Goal: Task Accomplishment & Management: Manage account settings

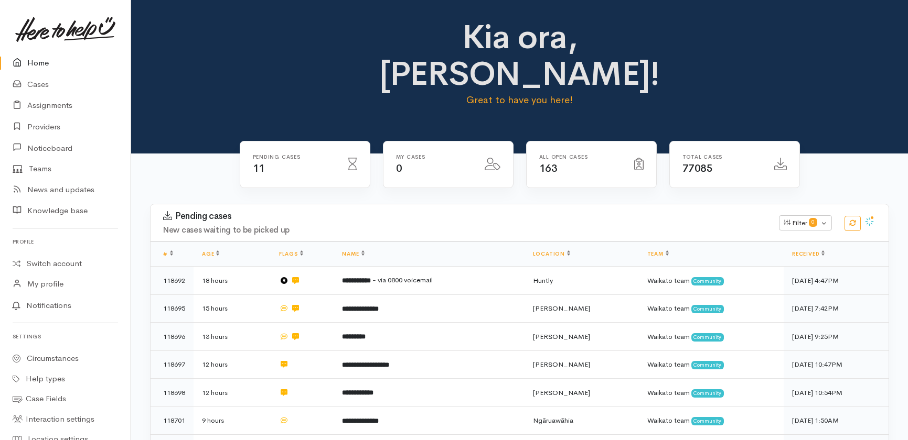
scroll to position [245, 0]
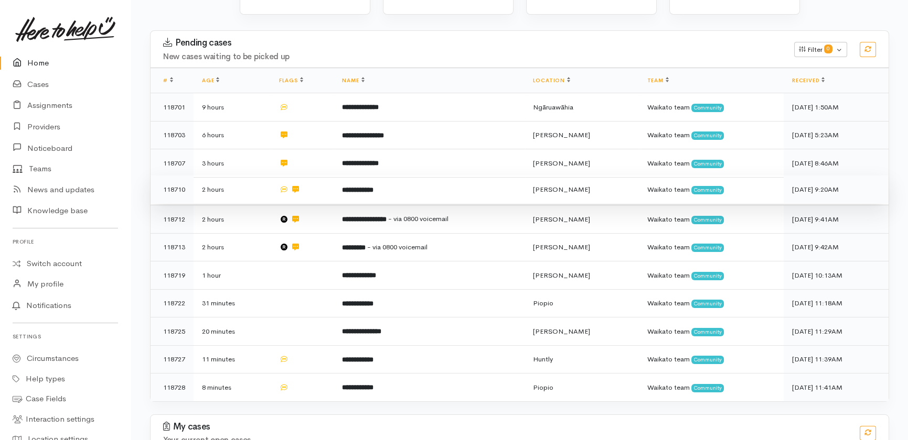
scroll to position [190, 0]
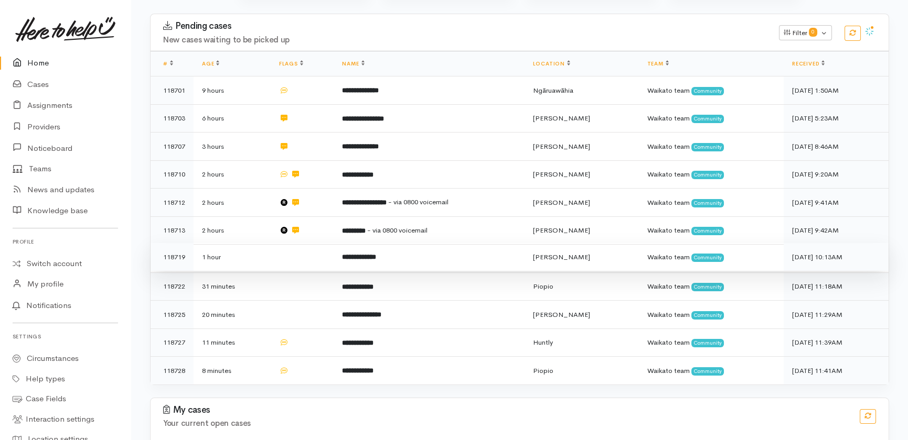
click at [297, 243] on td at bounding box center [302, 257] width 63 height 28
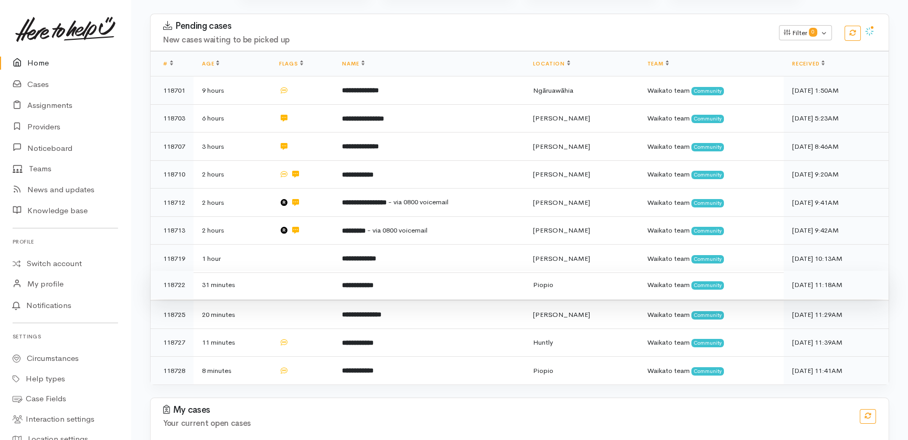
click at [297, 271] on td at bounding box center [302, 285] width 63 height 28
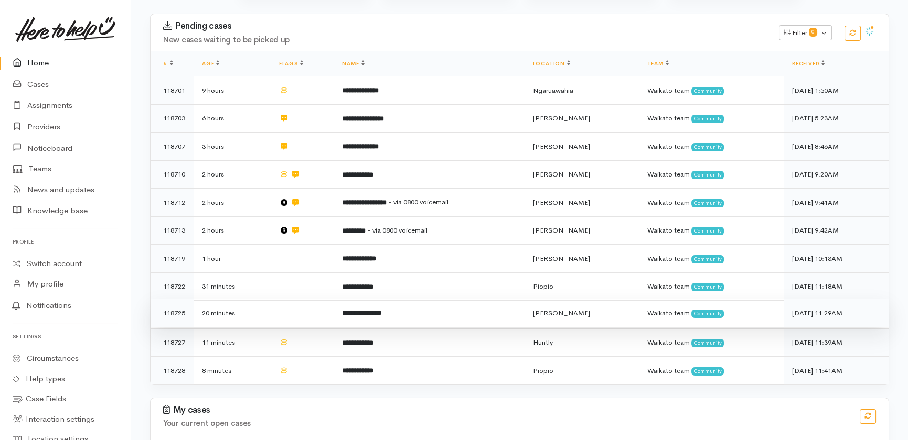
click at [304, 299] on td at bounding box center [302, 313] width 63 height 28
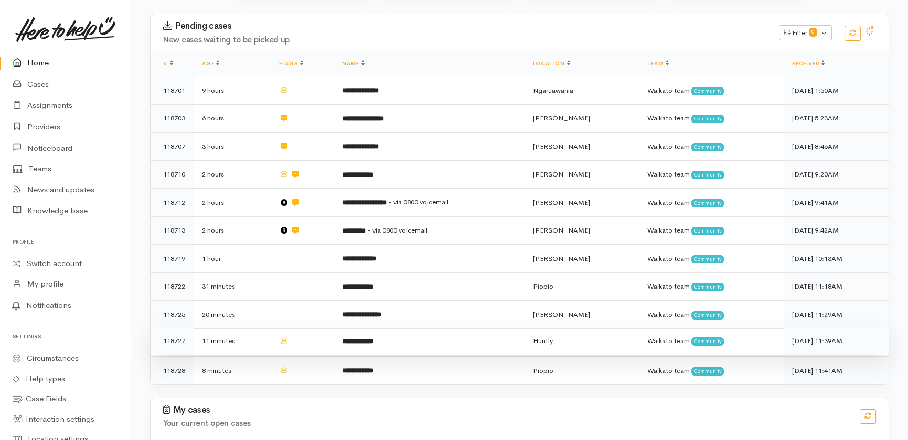
drag, startPoint x: 300, startPoint y: 305, endPoint x: 307, endPoint y: 310, distance: 8.2
click at [301, 327] on td at bounding box center [302, 341] width 63 height 28
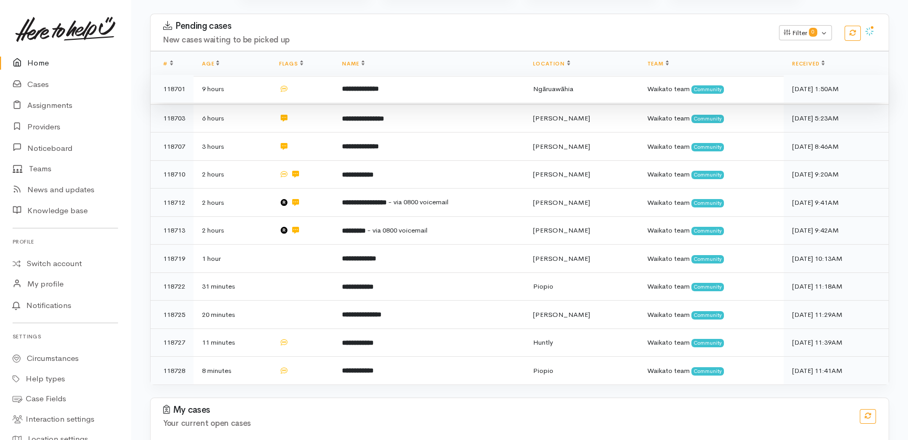
drag, startPoint x: 308, startPoint y: 325, endPoint x: 230, endPoint y: 66, distance: 270.9
click at [308, 357] on td at bounding box center [302, 371] width 63 height 28
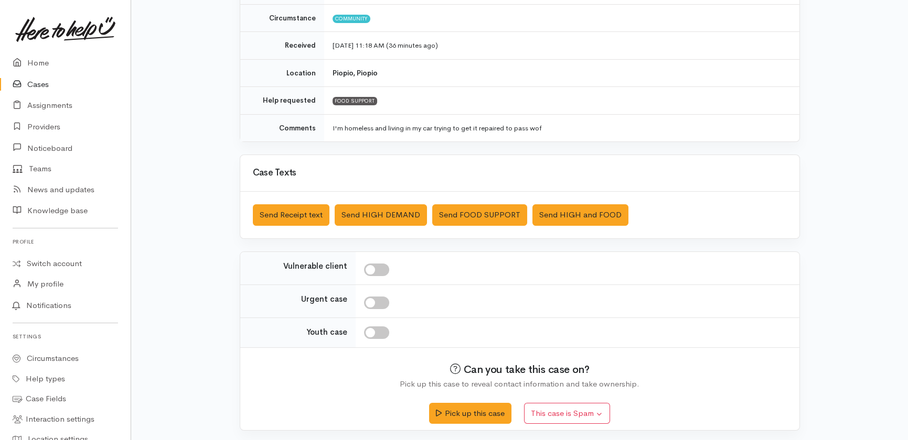
scroll to position [154, 0]
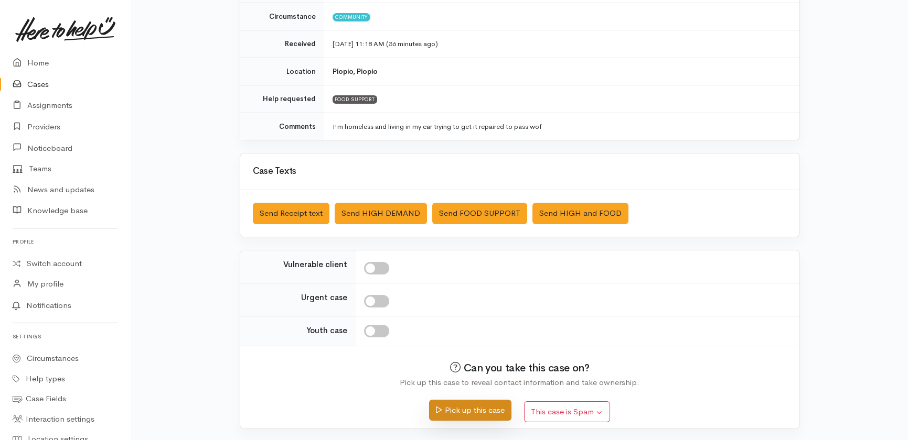
click at [469, 410] on button "Pick up this case" at bounding box center [470, 410] width 82 height 21
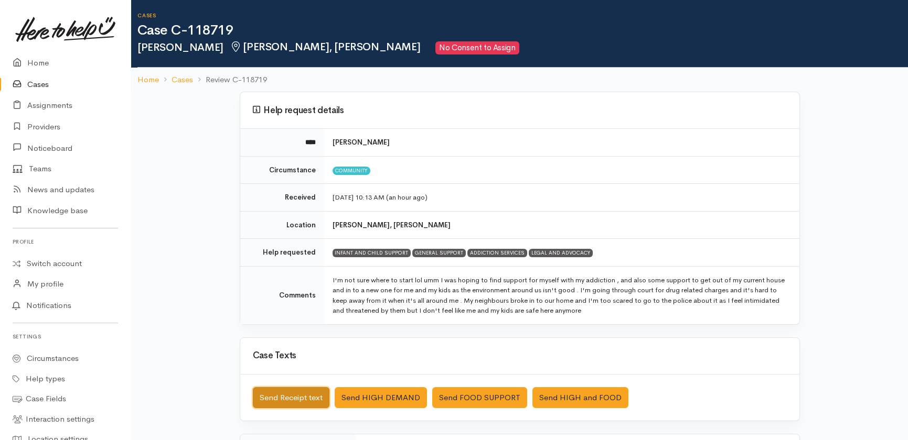
click at [278, 400] on button "Send Receipt text" at bounding box center [291, 397] width 77 height 21
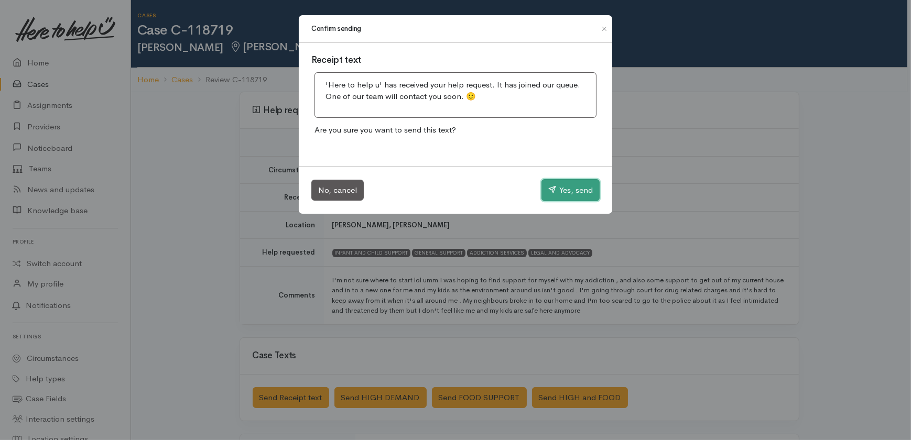
click at [575, 191] on button "Yes, send" at bounding box center [571, 190] width 58 height 22
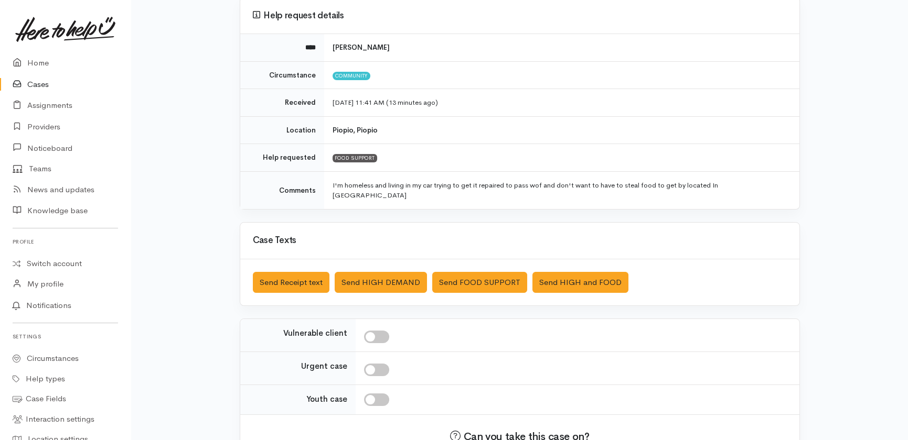
scroll to position [154, 0]
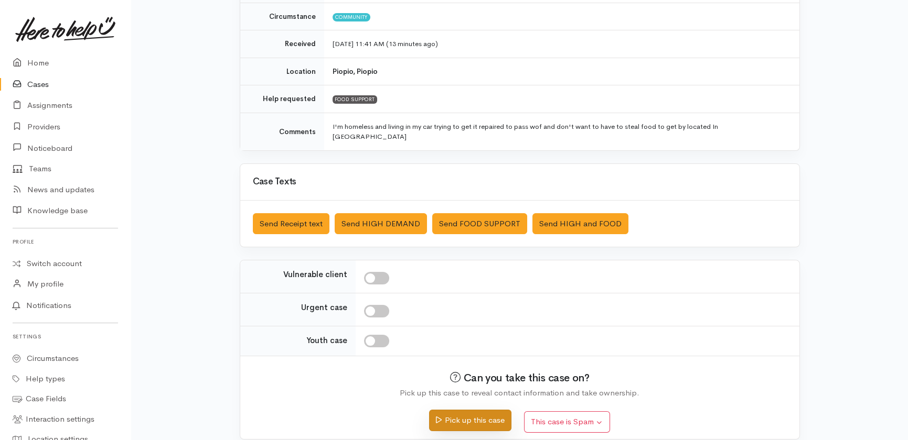
click at [462, 415] on button "Pick up this case" at bounding box center [470, 420] width 82 height 21
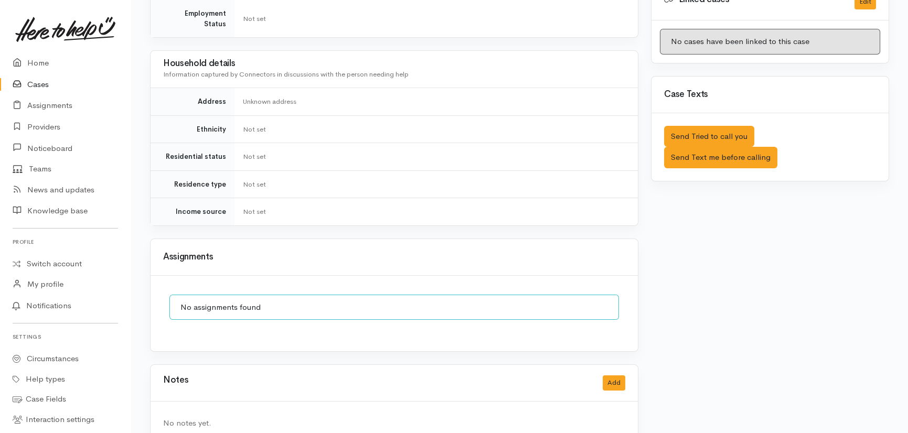
scroll to position [559, 0]
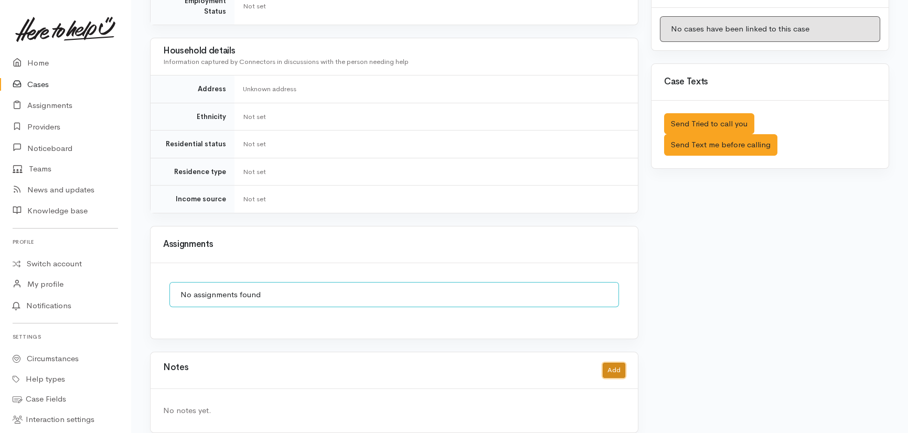
click at [619, 363] on button "Add" at bounding box center [613, 370] width 23 height 15
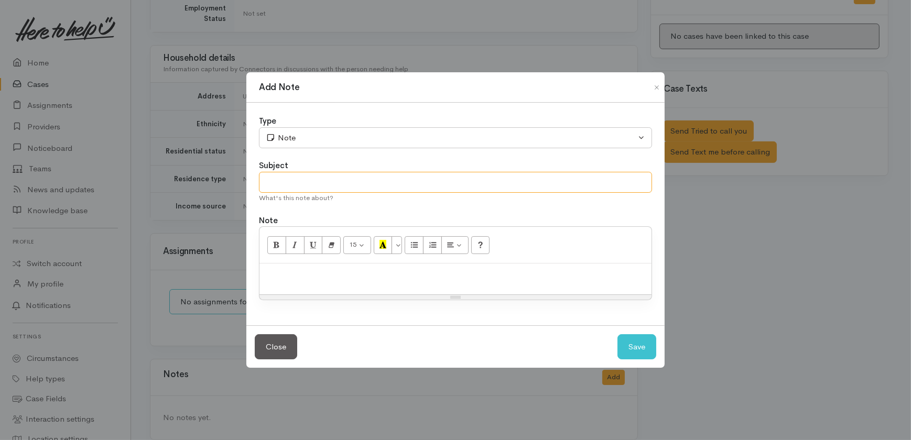
click at [322, 184] on input "text" at bounding box center [455, 182] width 393 height 21
type input "Duplicate of 118728"
click at [299, 278] on p at bounding box center [456, 275] width 382 height 12
click at [634, 346] on button "Save" at bounding box center [637, 348] width 39 height 26
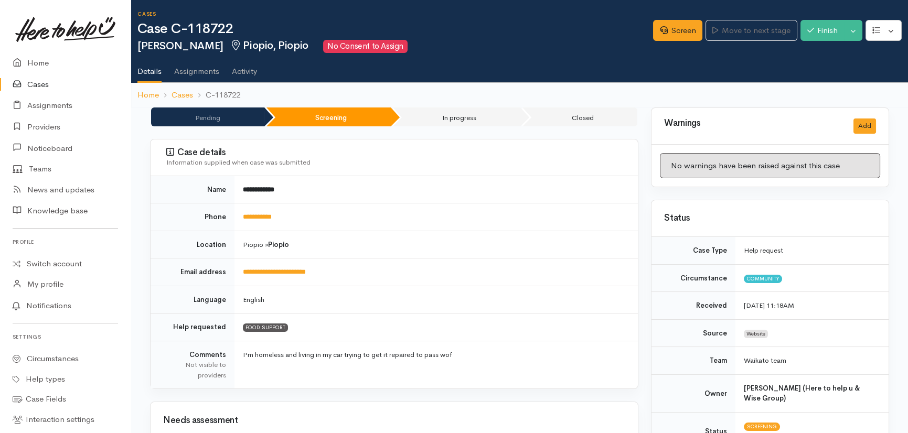
scroll to position [0, 0]
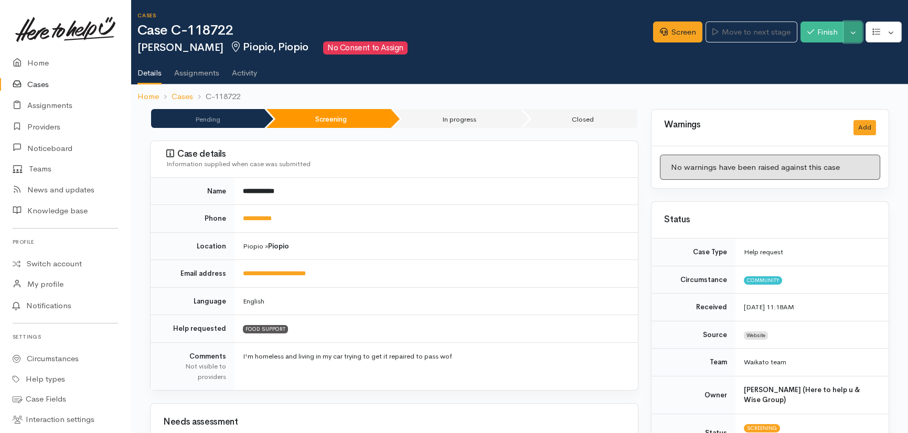
click at [855, 29] on button "Toggle Dropdown" at bounding box center [853, 31] width 18 height 21
click at [811, 74] on link "Cancel" at bounding box center [820, 72] width 83 height 16
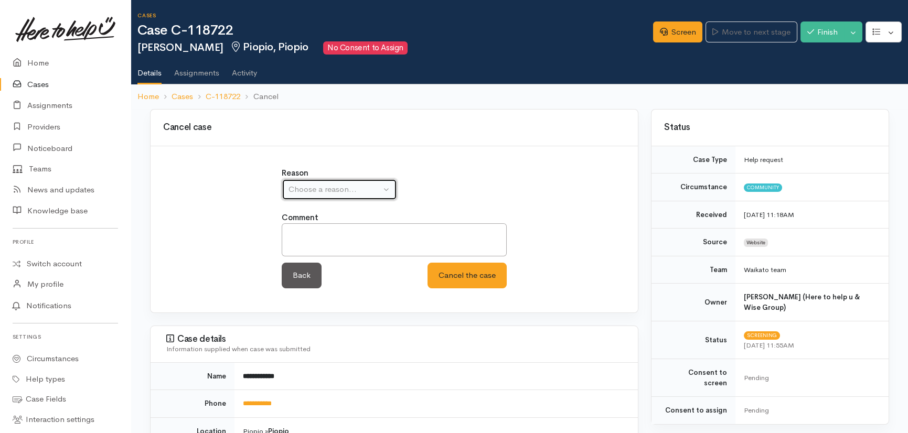
click at [367, 190] on div "Choose a reason..." at bounding box center [334, 190] width 92 height 12
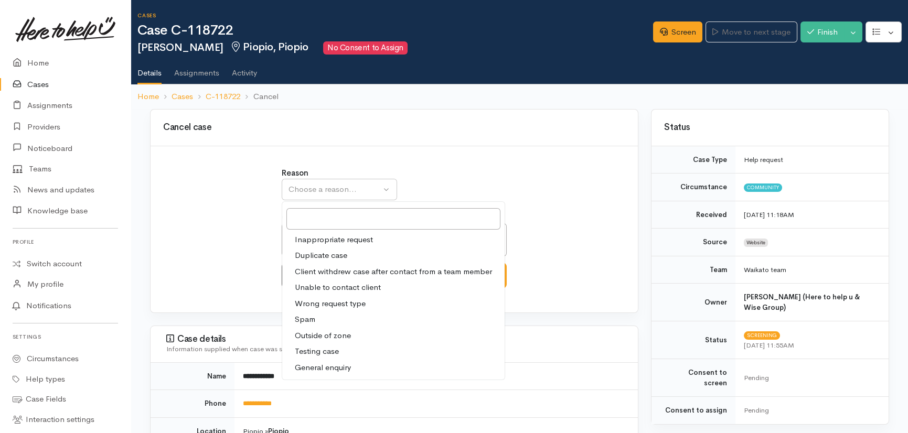
click at [318, 253] on span "Duplicate case" at bounding box center [321, 256] width 52 height 12
select select "2"
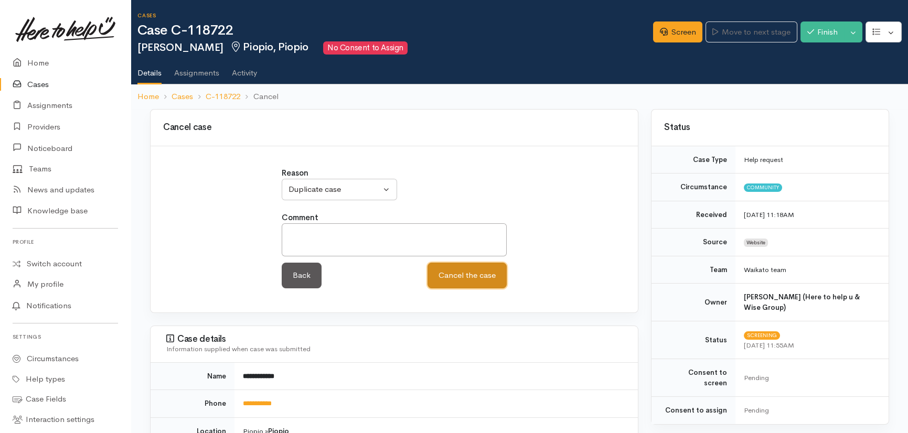
click at [480, 274] on button "Cancel the case" at bounding box center [466, 276] width 79 height 26
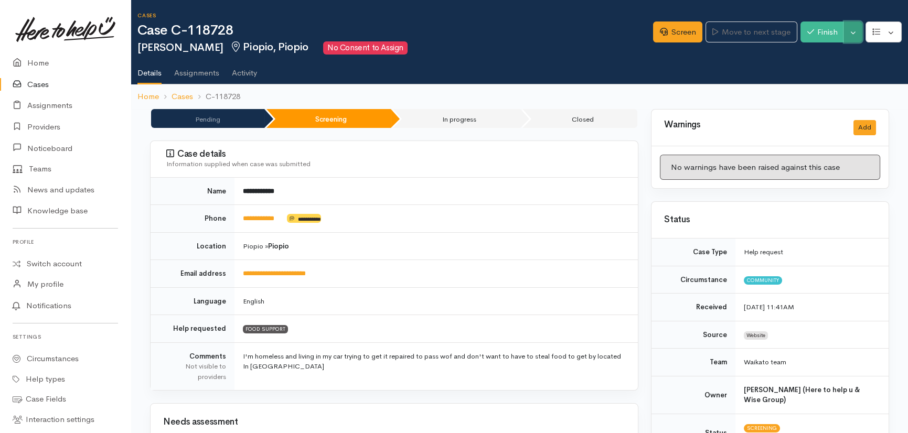
drag, startPoint x: 853, startPoint y: 31, endPoint x: 848, endPoint y: 48, distance: 16.9
click at [854, 31] on button "Toggle Dropdown" at bounding box center [853, 31] width 18 height 21
click at [893, 22] on button "button" at bounding box center [883, 31] width 36 height 21
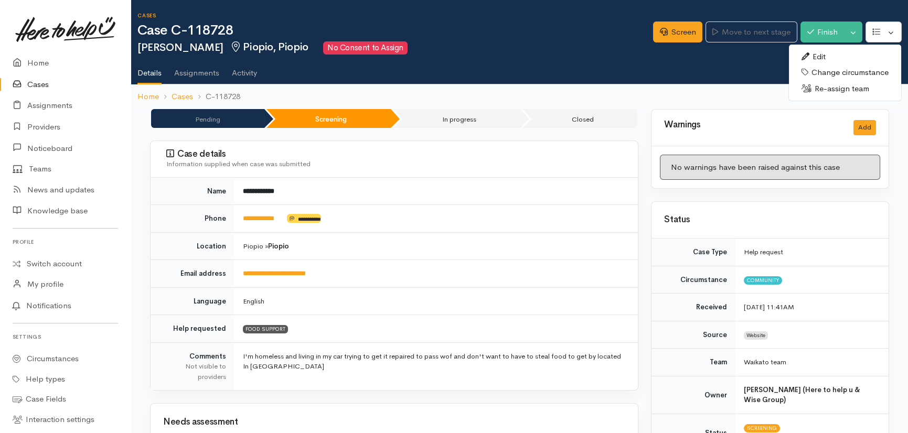
click at [831, 89] on link "Re-assign team" at bounding box center [845, 89] width 112 height 16
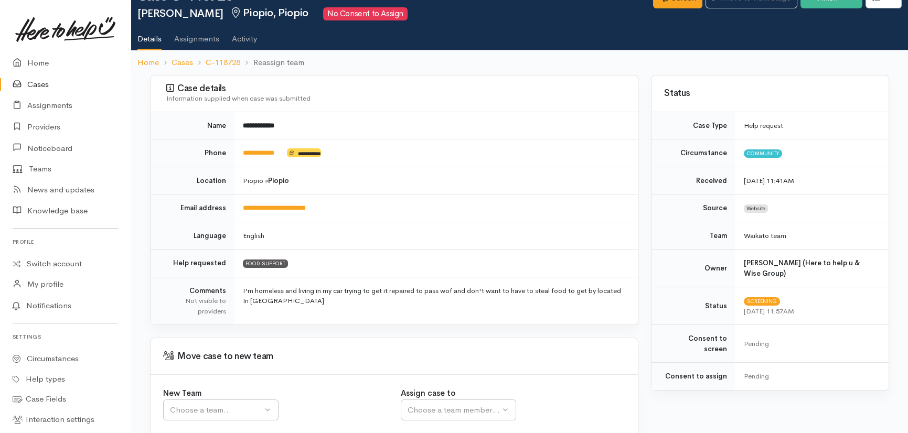
scroll to position [100, 0]
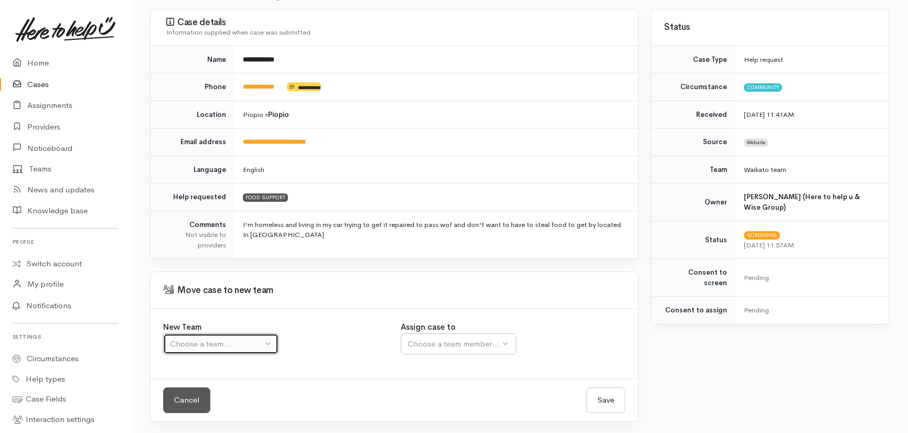
click at [229, 346] on div "Choose a team..." at bounding box center [216, 344] width 92 height 12
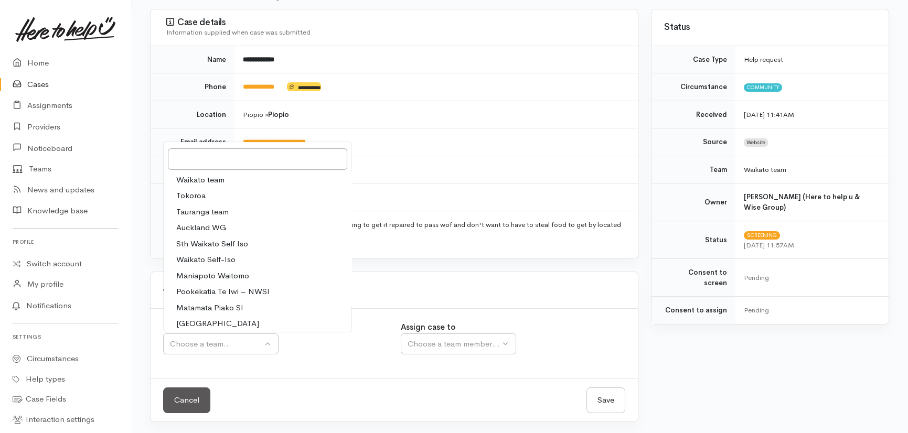
click at [195, 209] on span "Tauranga team" at bounding box center [202, 212] width 52 height 12
select select "3"
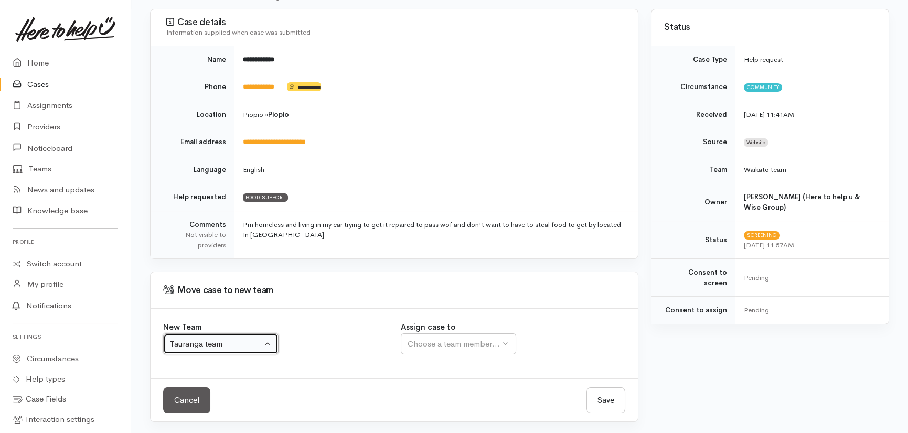
select select
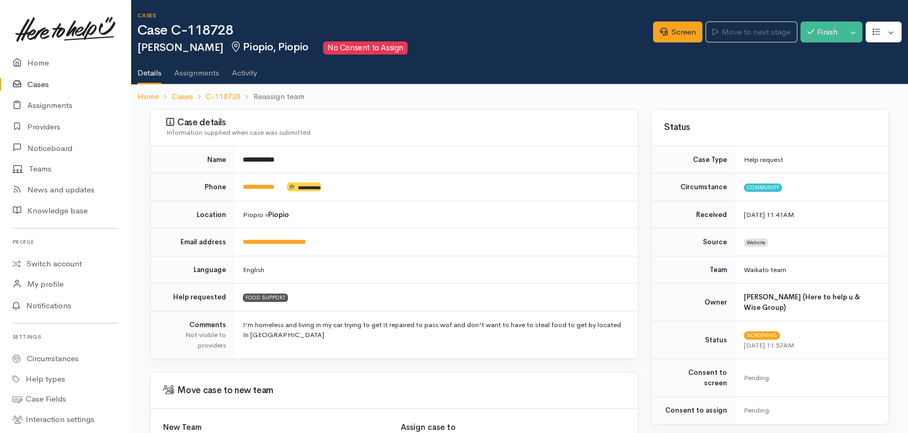
scroll to position [0, 0]
click at [677, 33] on link "Screen" at bounding box center [677, 31] width 49 height 21
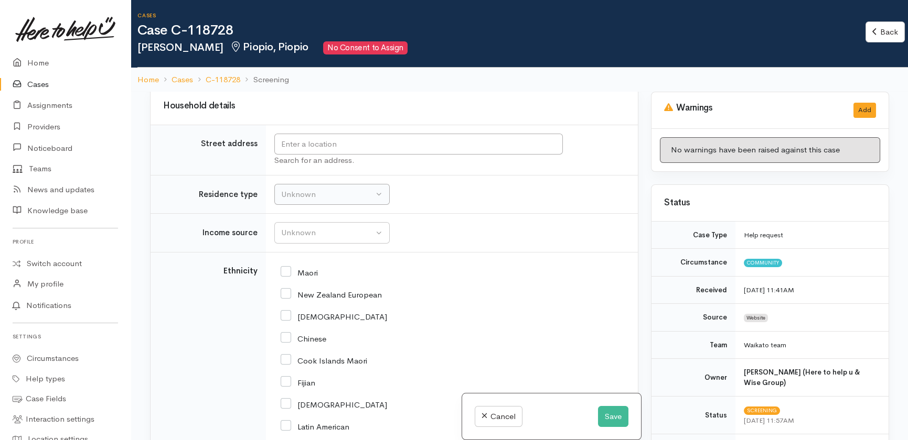
scroll to position [1430, 0]
click at [888, 26] on link "Back" at bounding box center [884, 31] width 39 height 21
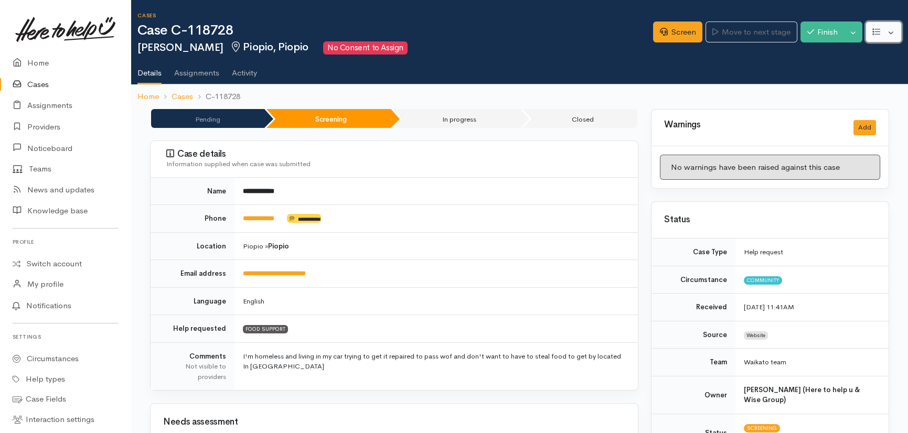
click at [895, 26] on button "button" at bounding box center [883, 31] width 36 height 21
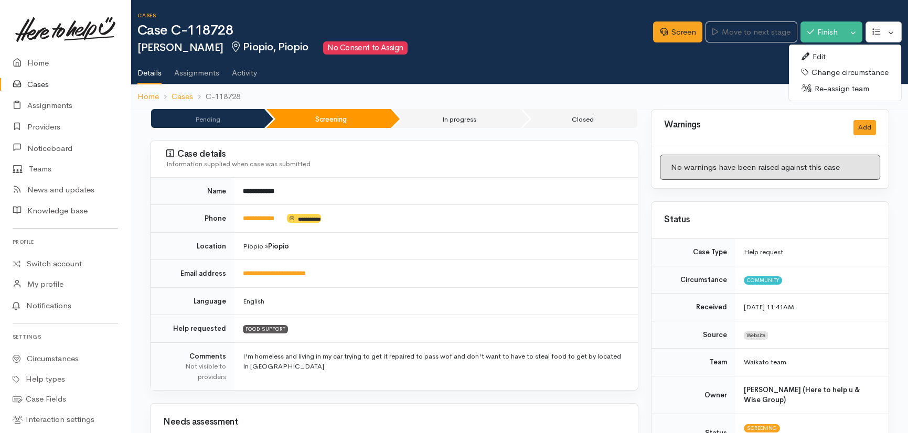
click at [839, 90] on link "Re-assign team" at bounding box center [845, 89] width 112 height 16
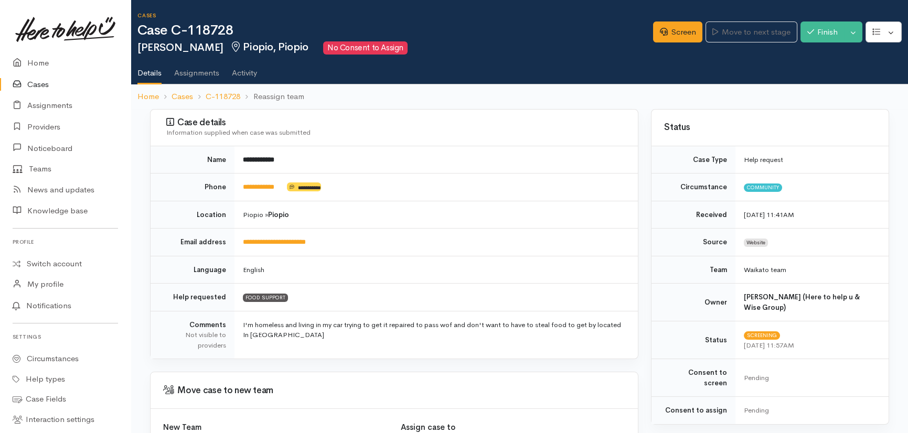
scroll to position [100, 0]
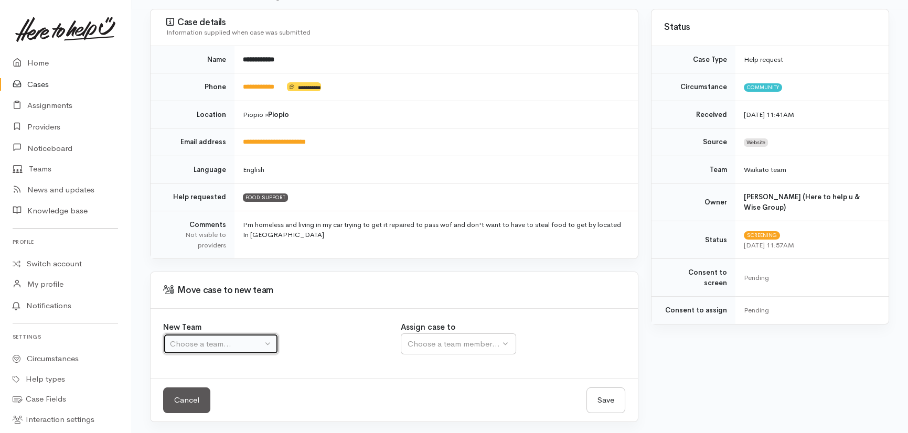
click at [234, 347] on div "Choose a team..." at bounding box center [216, 344] width 92 height 12
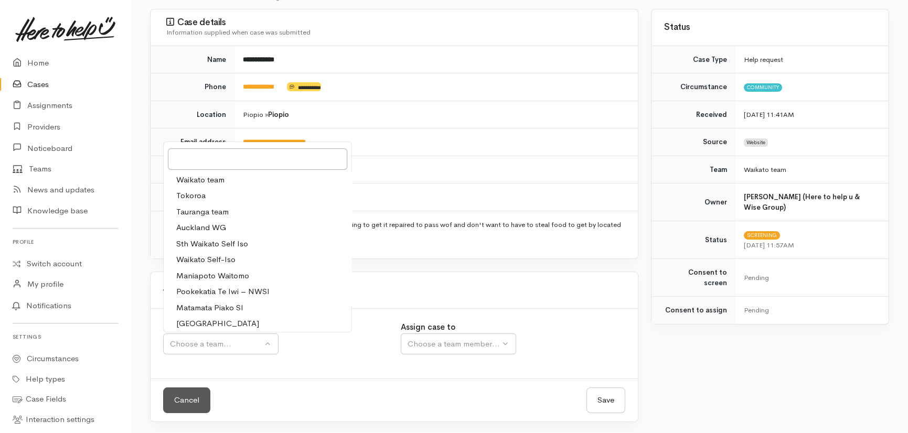
click at [193, 210] on span "Tauranga team" at bounding box center [202, 212] width 52 height 12
select select "3"
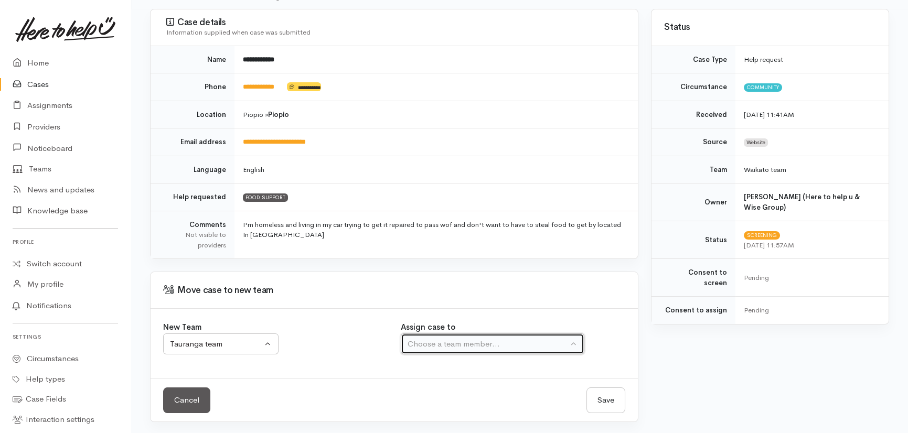
click at [450, 343] on div "Choose a team member..." at bounding box center [487, 344] width 160 height 12
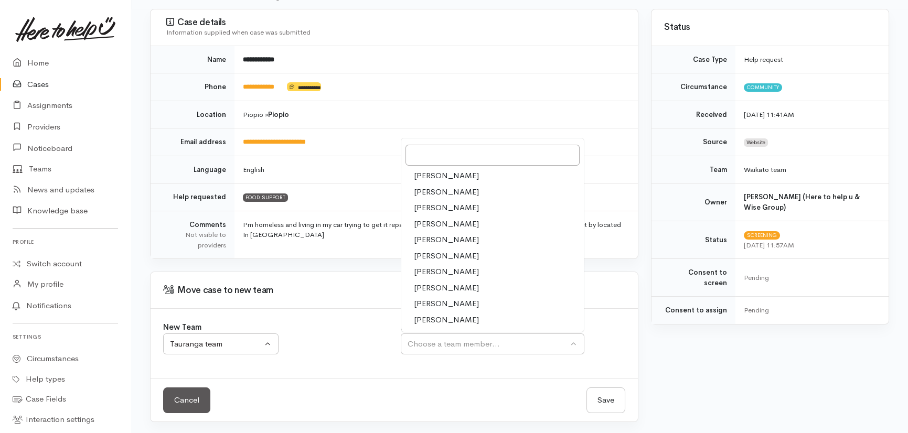
click at [430, 319] on span "[PERSON_NAME]" at bounding box center [446, 320] width 65 height 12
select select "1612"
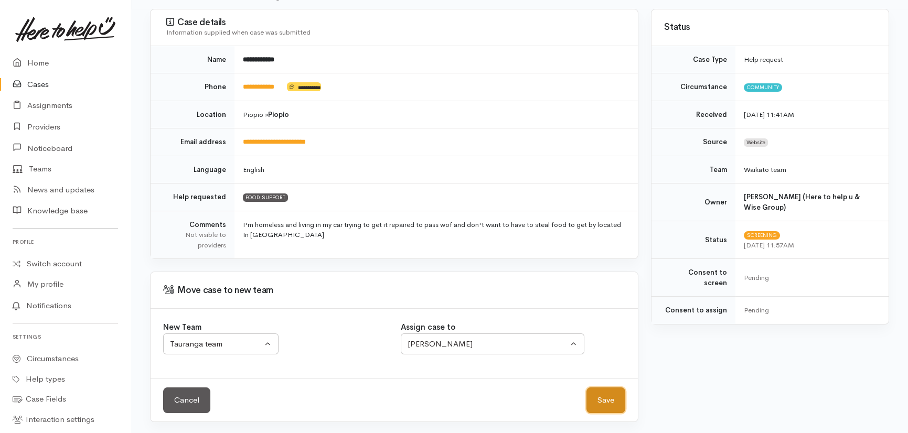
click at [610, 399] on button "Save" at bounding box center [605, 400] width 39 height 26
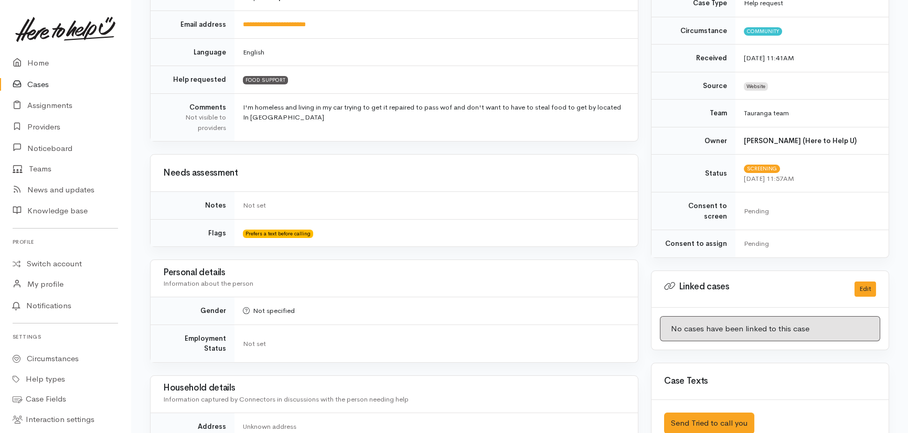
scroll to position [157, 0]
